Goal: Navigation & Orientation: Find specific page/section

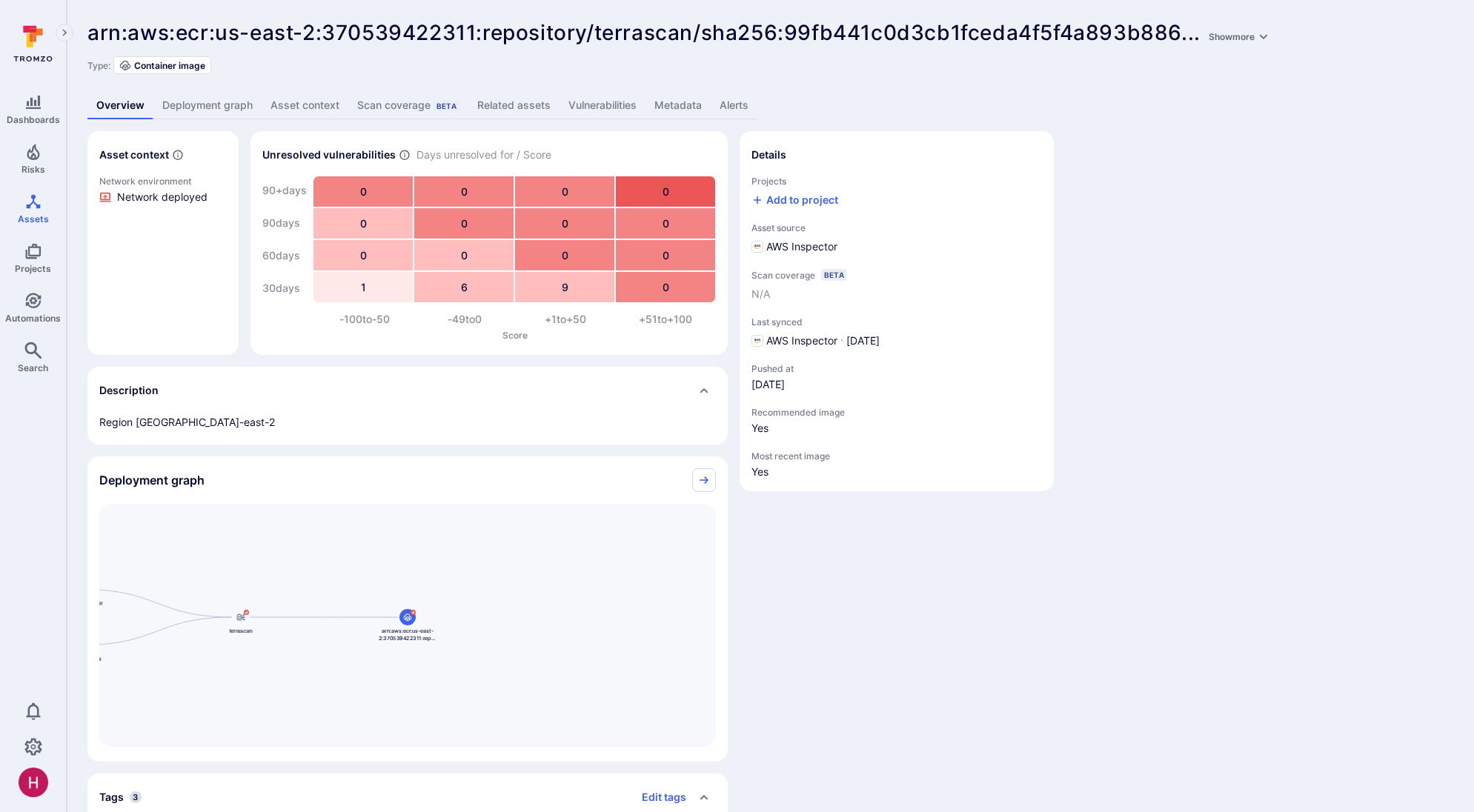
click at [600, 119] on link "Vulnerabilities" at bounding box center [602, 106] width 86 height 28
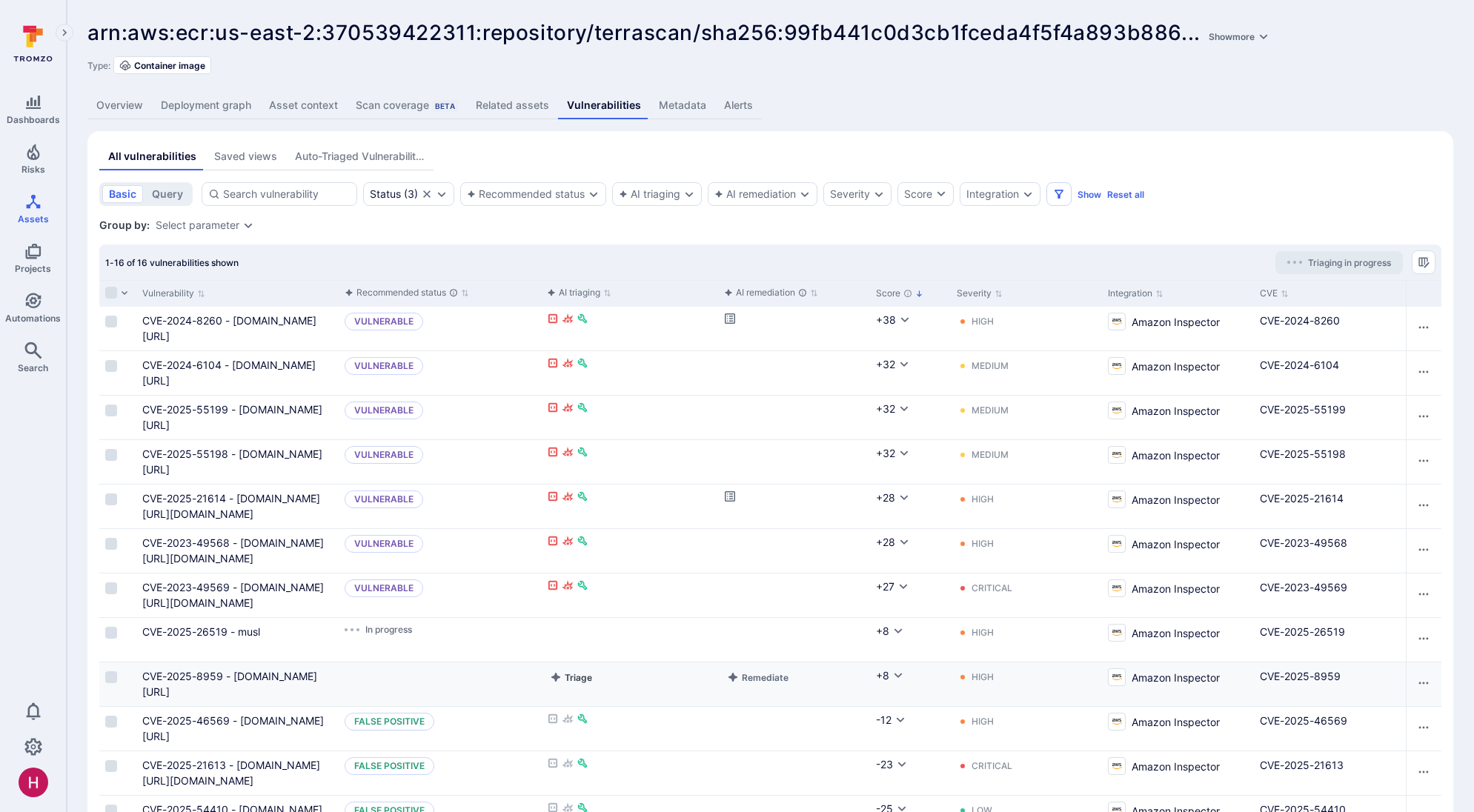
scroll to position [238, 0]
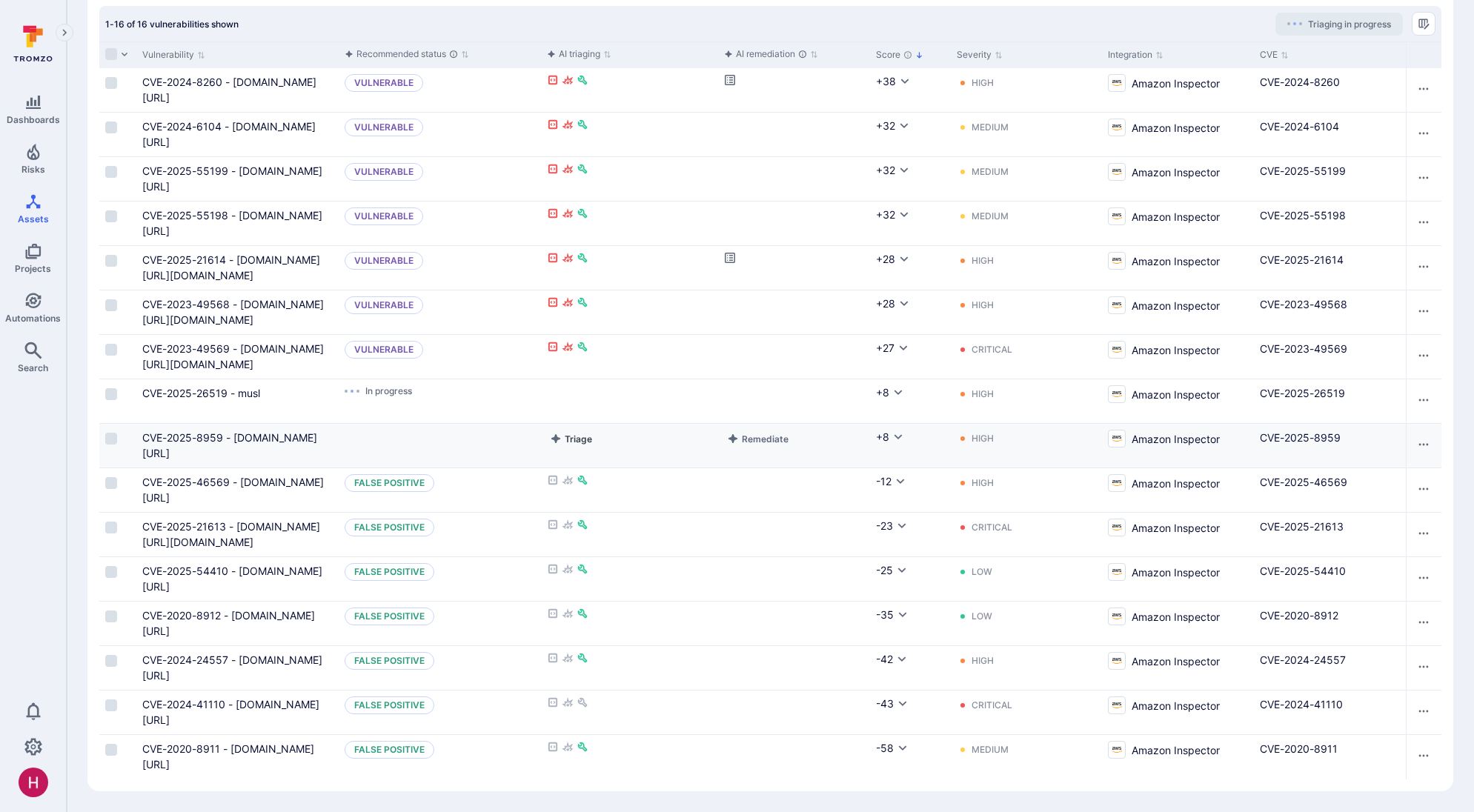
click at [567, 435] on button "Triage" at bounding box center [571, 438] width 48 height 17
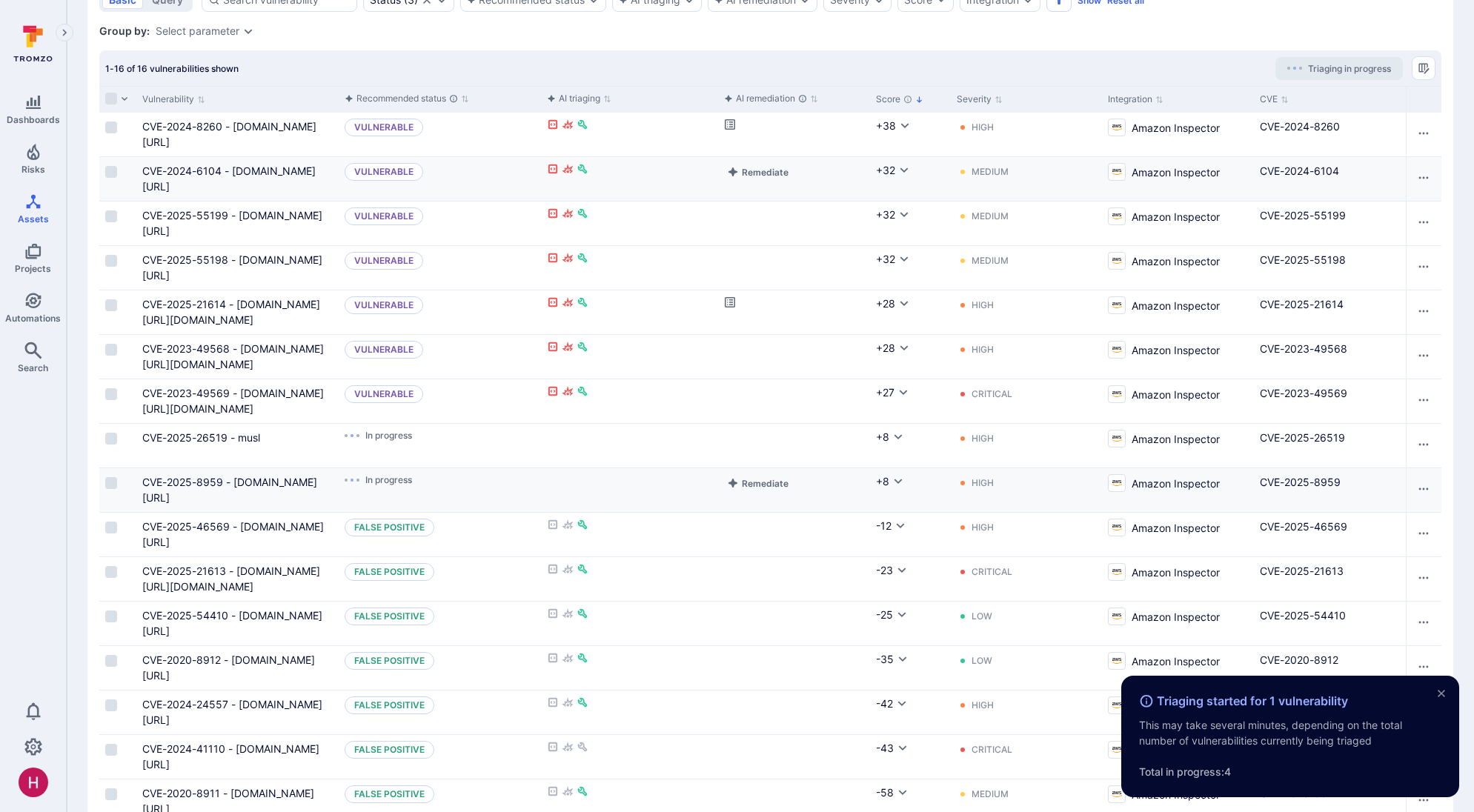
scroll to position [0, 0]
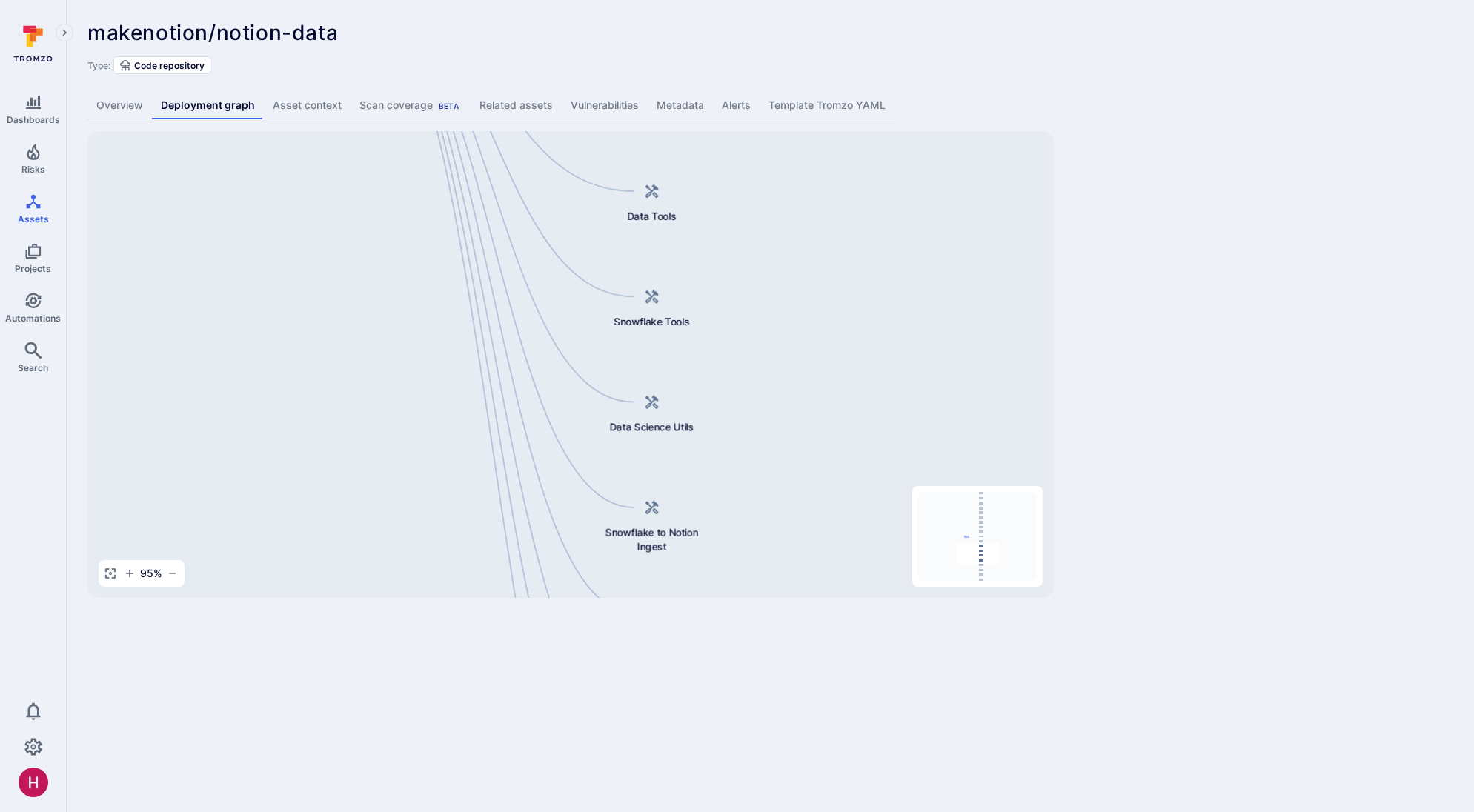
drag, startPoint x: 604, startPoint y: 347, endPoint x: 714, endPoint y: 690, distance: 360.2
click at [717, 701] on body "Dashboards Risks Assets Projects Automations Search 0 Assets Assets Pull reques…" at bounding box center [737, 406] width 1474 height 812
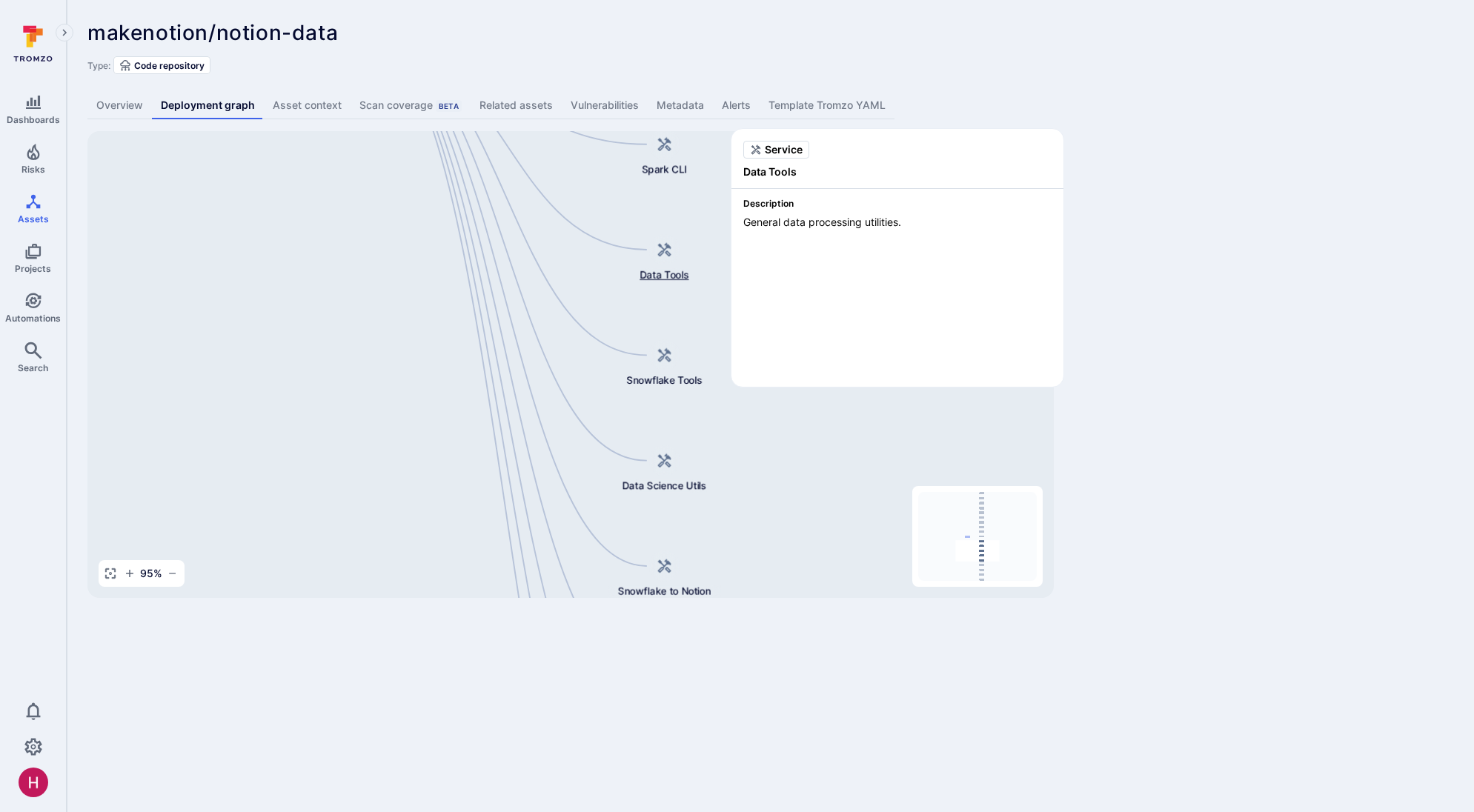
click at [664, 271] on span "Data Tools" at bounding box center [664, 274] width 49 height 14
